Goal: Navigation & Orientation: Find specific page/section

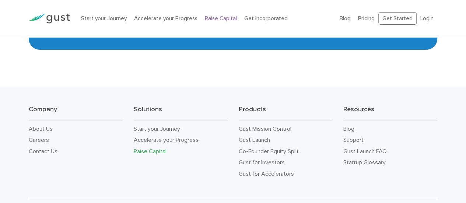
scroll to position [1245, 0]
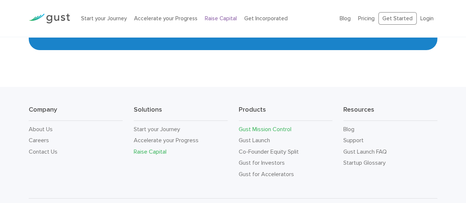
click at [244, 132] on link "Gust Mission Control" at bounding box center [264, 128] width 53 height 7
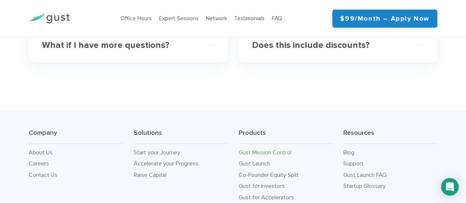
scroll to position [2433, 0]
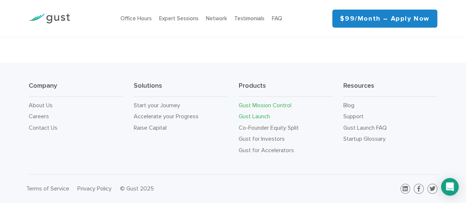
click at [242, 117] on link "Gust Launch" at bounding box center [253, 116] width 31 height 7
